Goal: Task Accomplishment & Management: Use online tool/utility

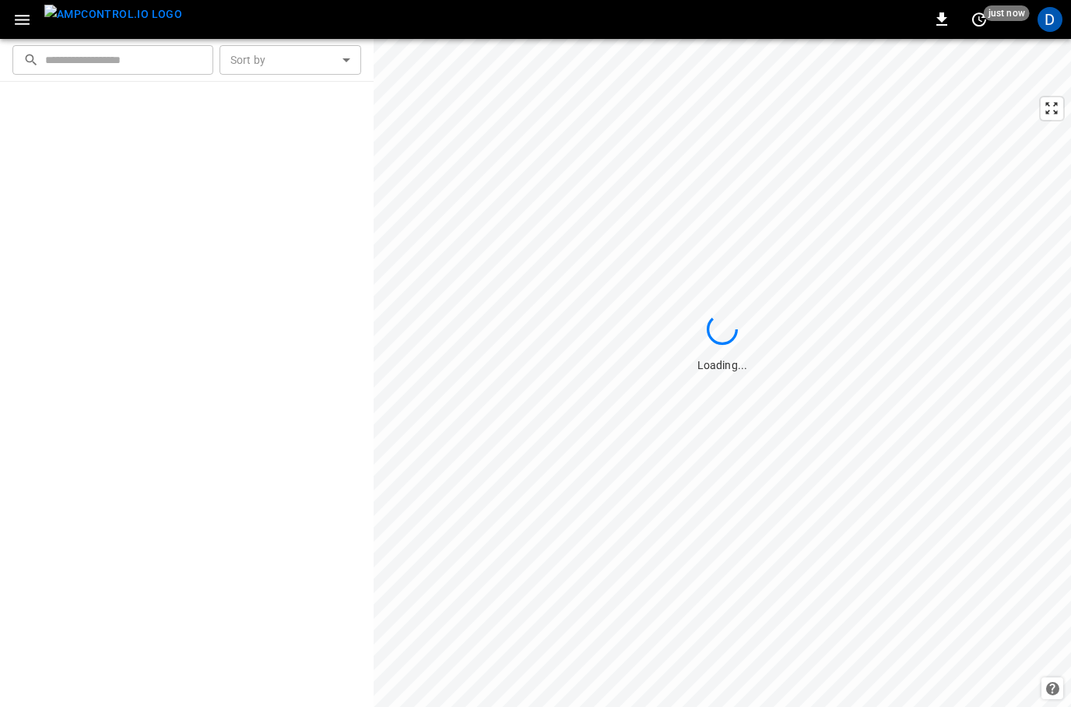
scroll to position [16, 0]
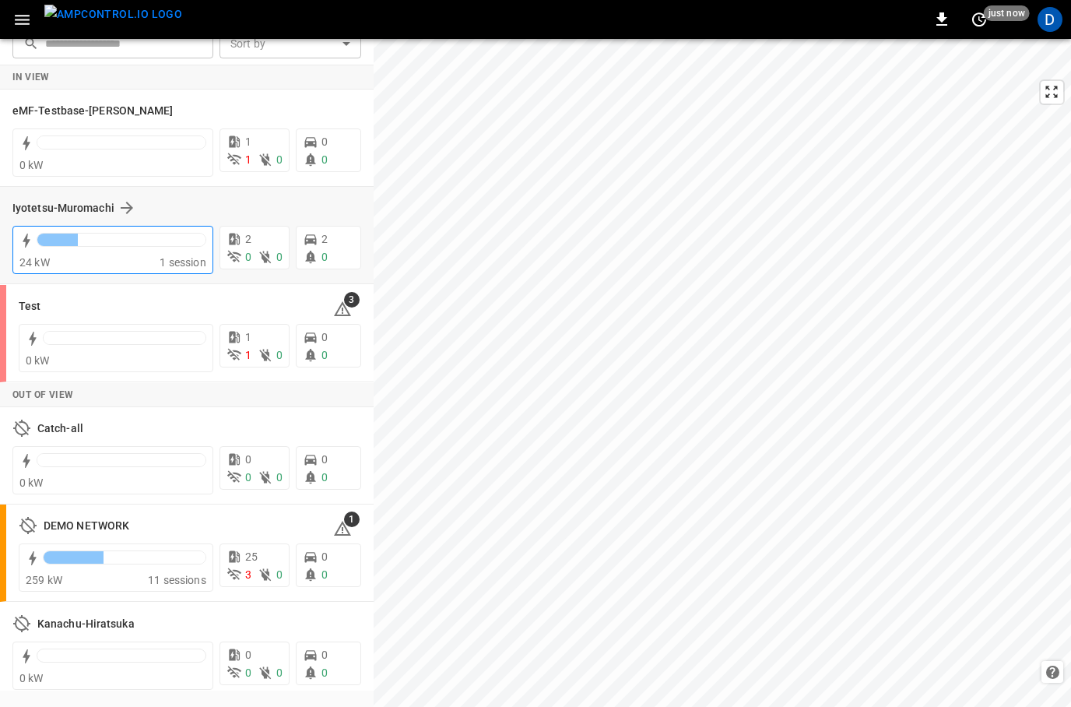
click at [91, 249] on div at bounding box center [122, 244] width 170 height 22
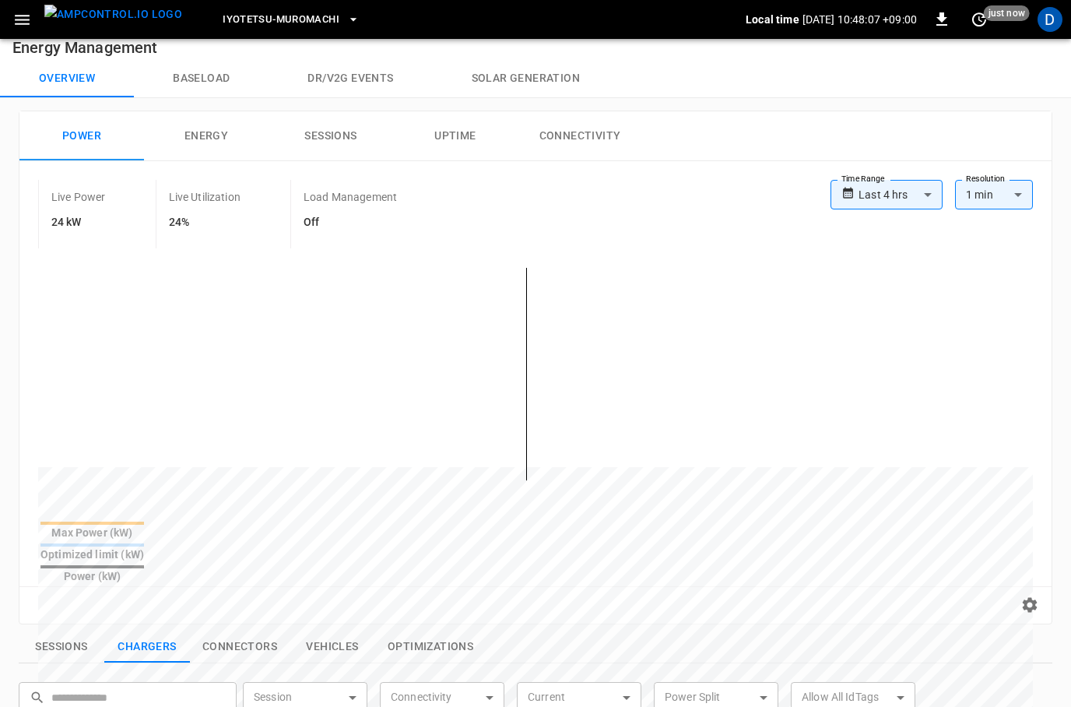
click at [919, 188] on body "**********" at bounding box center [535, 630] width 1071 height 1292
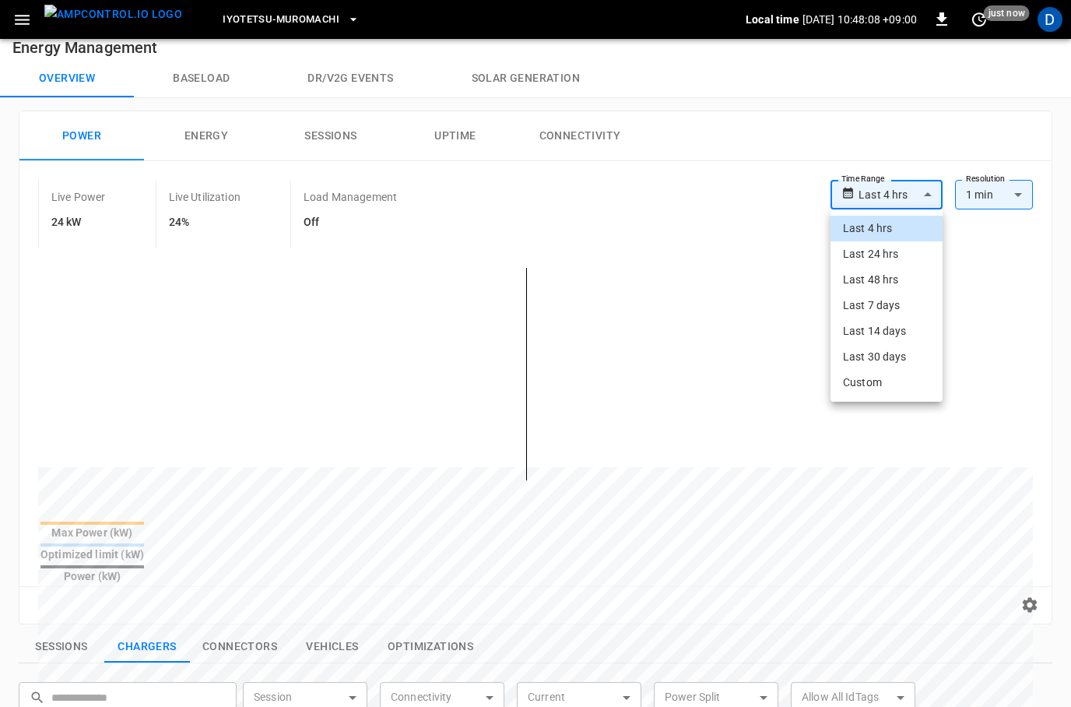
click at [888, 276] on li "Last 48 hrs" at bounding box center [887, 280] width 112 height 26
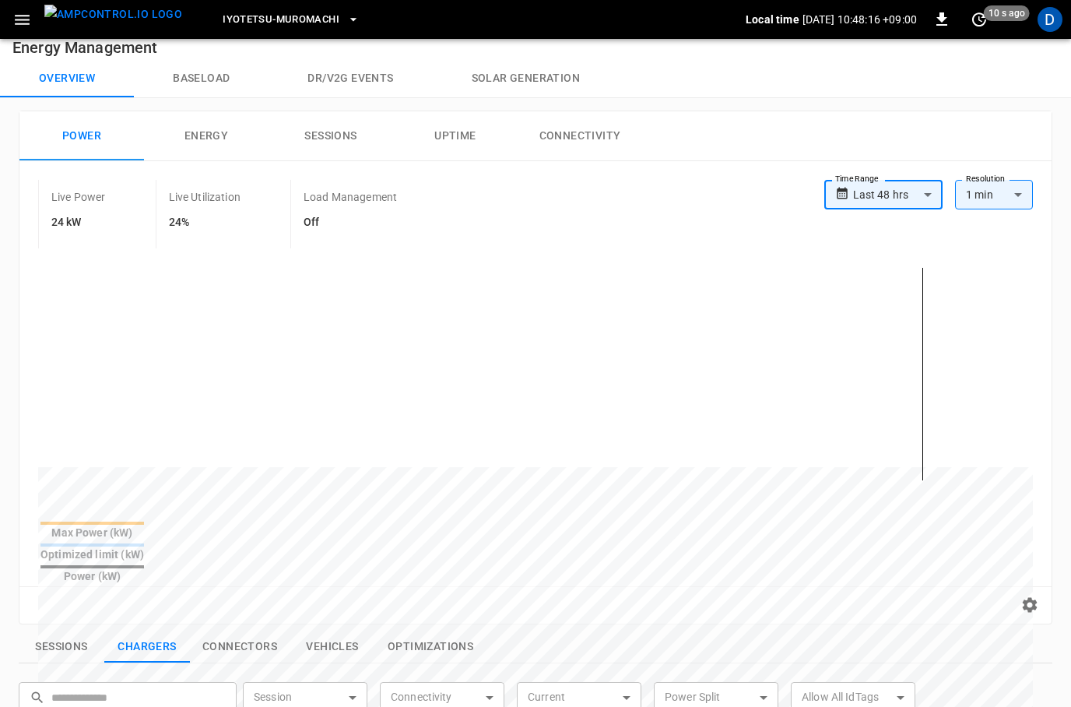
click at [918, 193] on body "**********" at bounding box center [535, 630] width 1071 height 1292
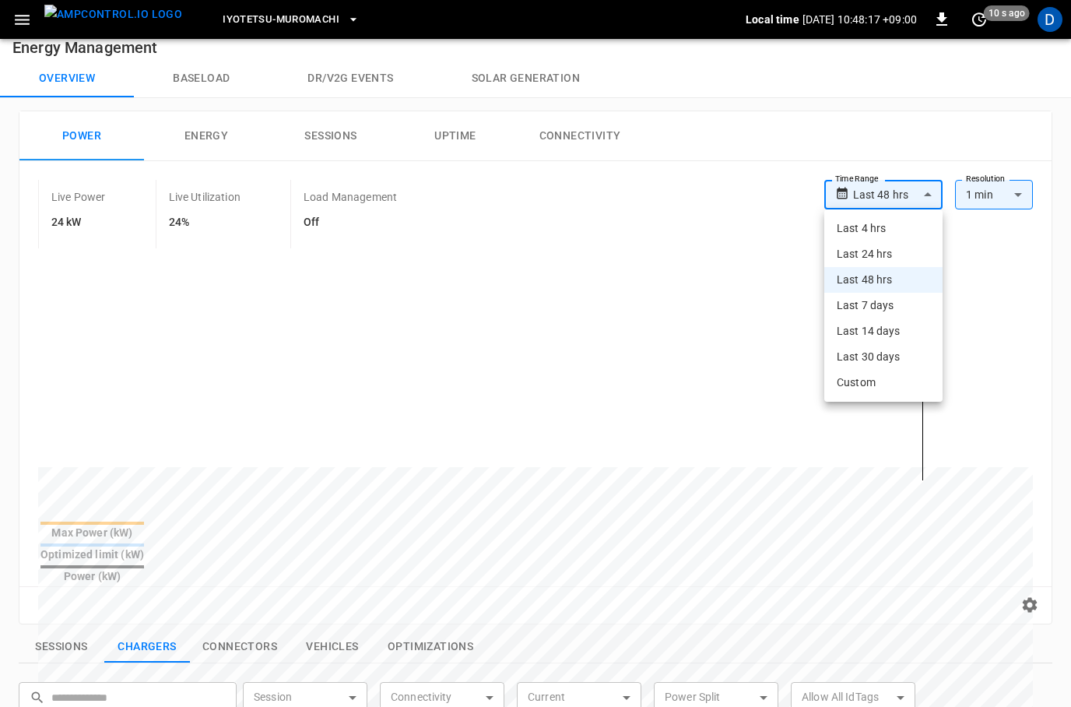
click at [881, 230] on li "Last 4 hrs" at bounding box center [884, 229] width 118 height 26
type input "**********"
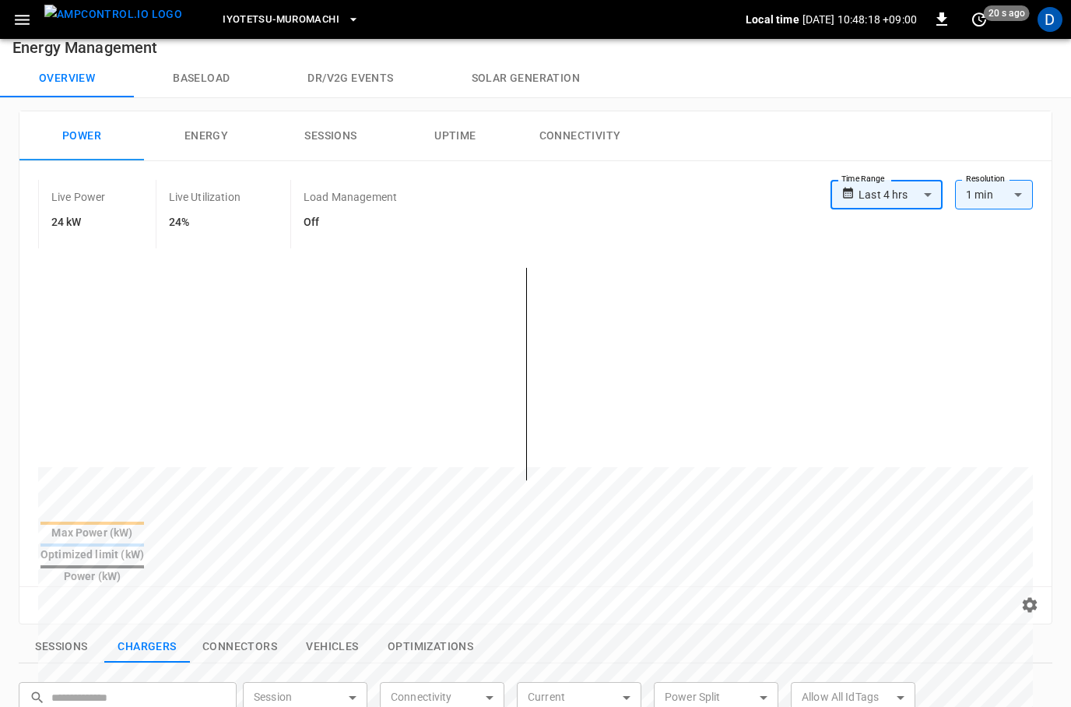
click at [33, 18] on button "button" at bounding box center [22, 19] width 32 height 29
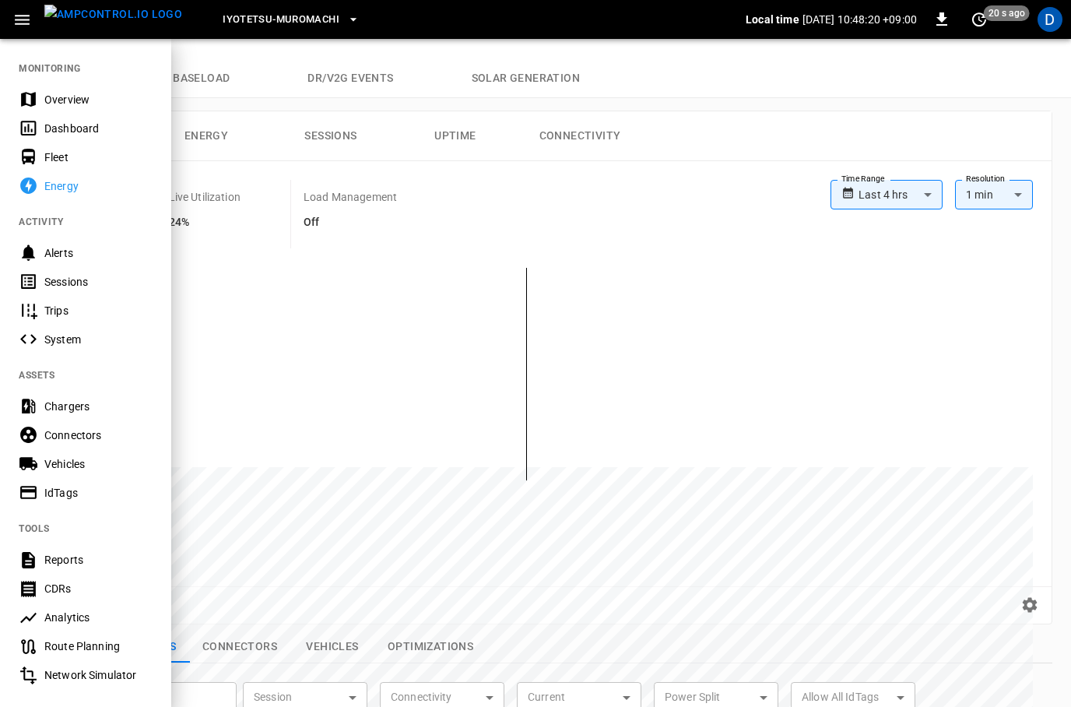
click at [60, 407] on div "Chargers" at bounding box center [98, 407] width 108 height 16
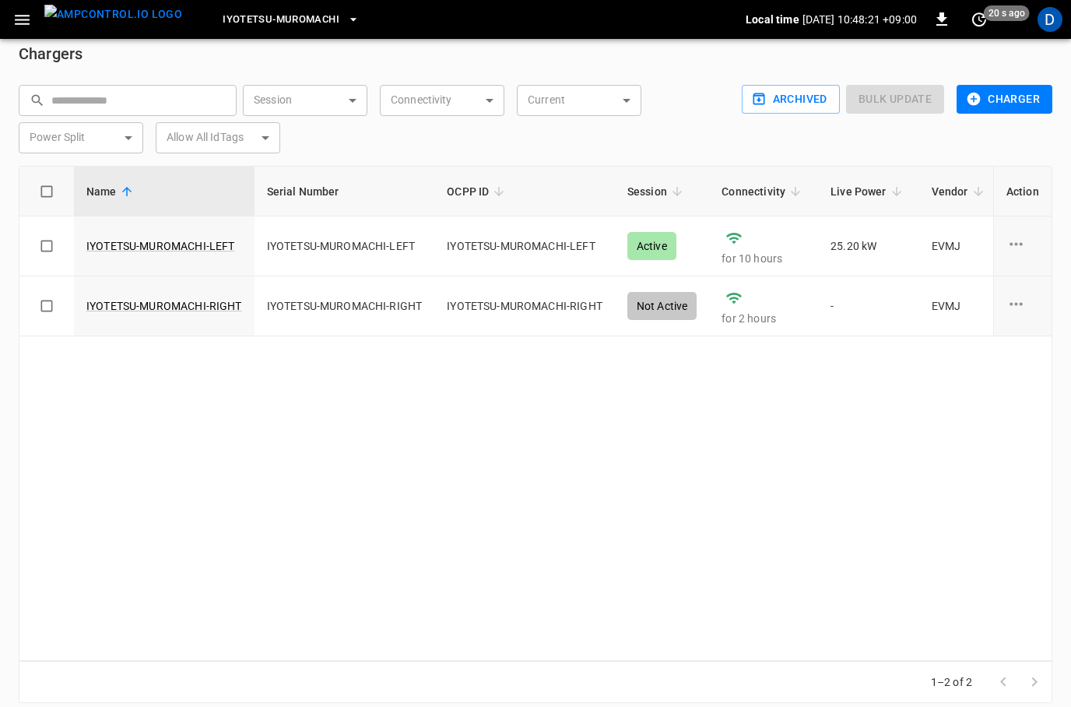
click at [304, 17] on span "Iyotetsu-Muromachi" at bounding box center [281, 20] width 117 height 18
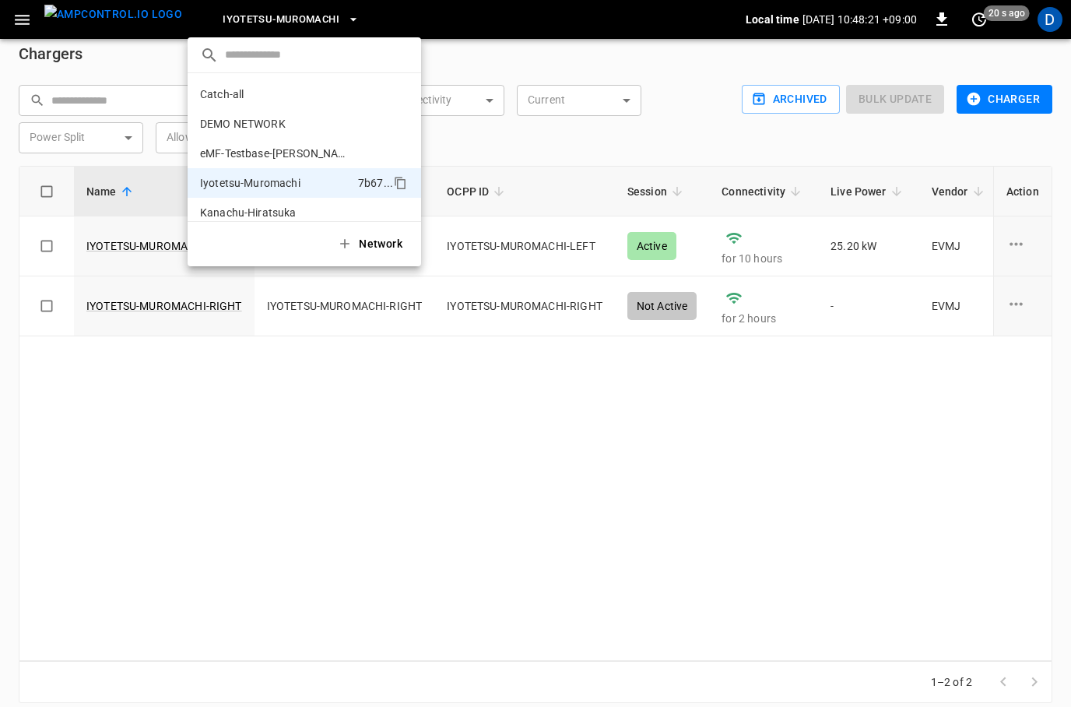
scroll to position [42, 0]
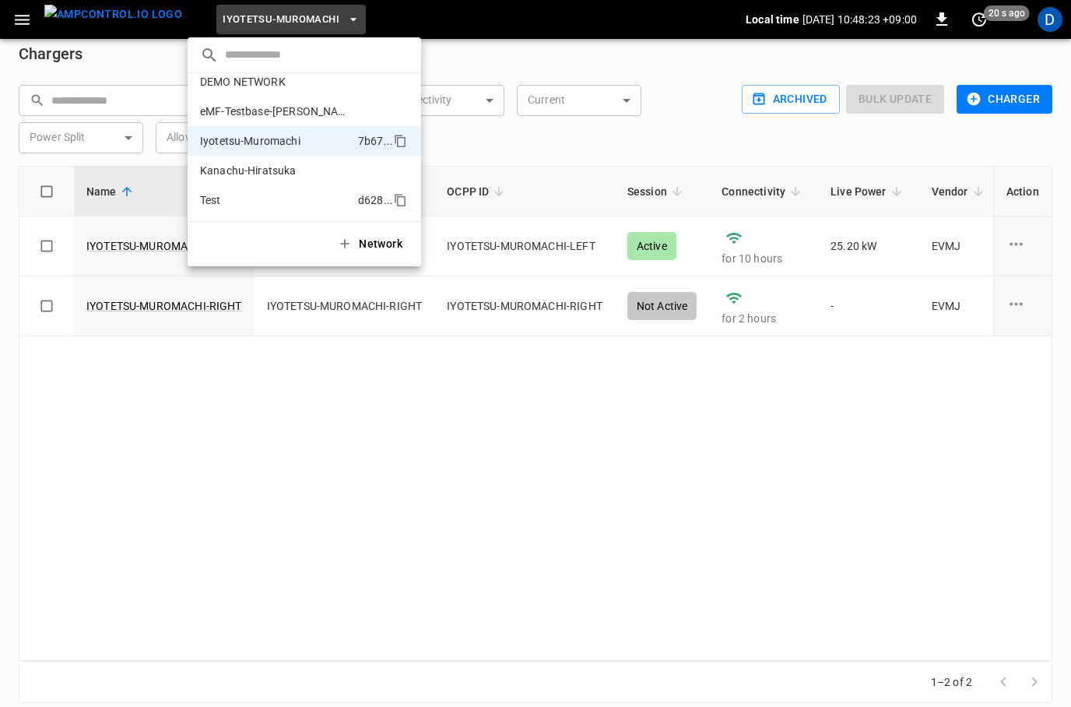
click at [217, 199] on p "Test" at bounding box center [276, 200] width 152 height 16
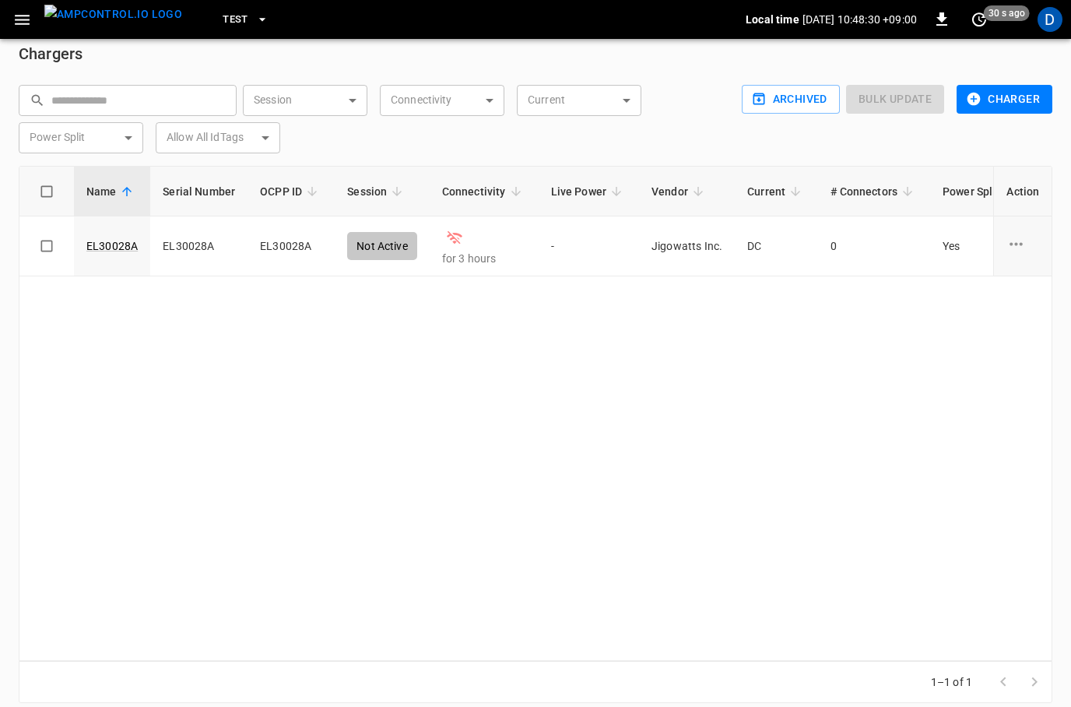
scroll to position [0, 0]
click at [1015, 245] on icon "charge point options" at bounding box center [1016, 243] width 19 height 19
click at [883, 438] on div at bounding box center [535, 353] width 1071 height 707
click at [108, 249] on link "EL30028A" at bounding box center [112, 246] width 58 height 22
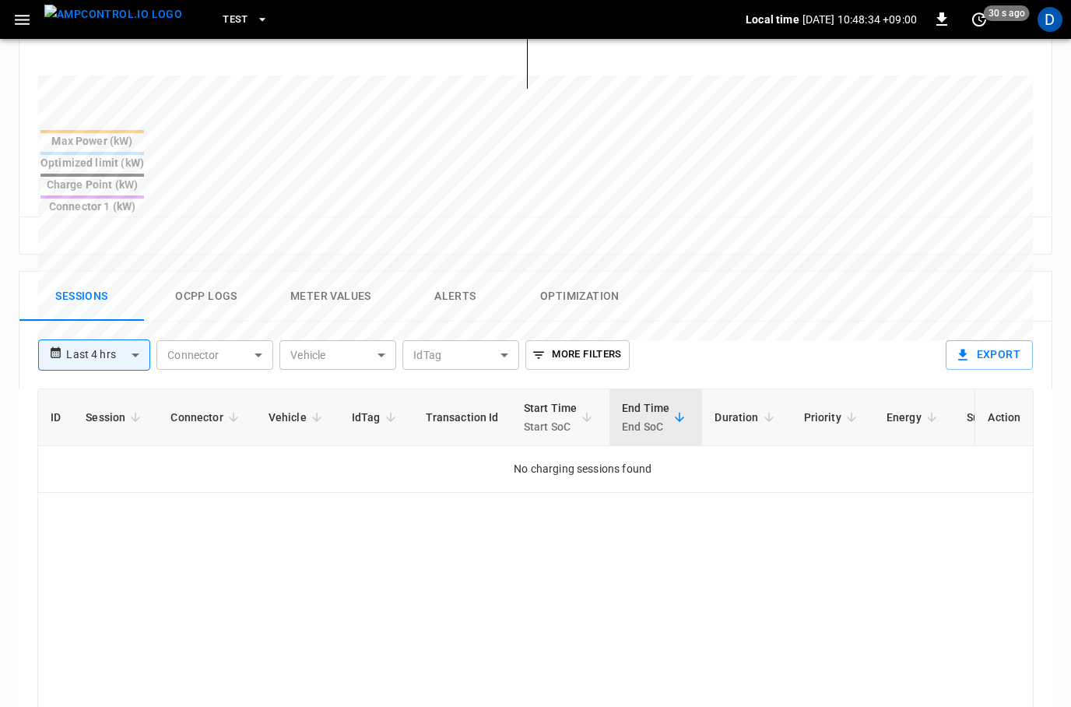
scroll to position [568, 0]
click at [207, 273] on button "Ocpp logs" at bounding box center [206, 298] width 125 height 50
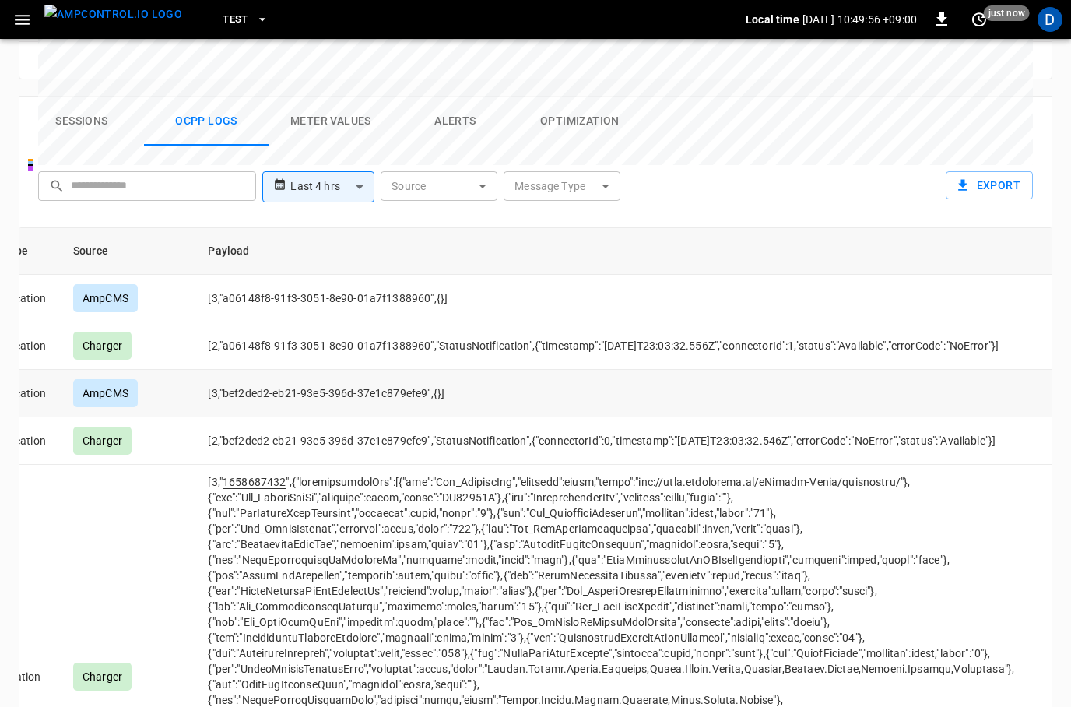
scroll to position [0, 0]
